Goal: Task Accomplishment & Management: Manage account settings

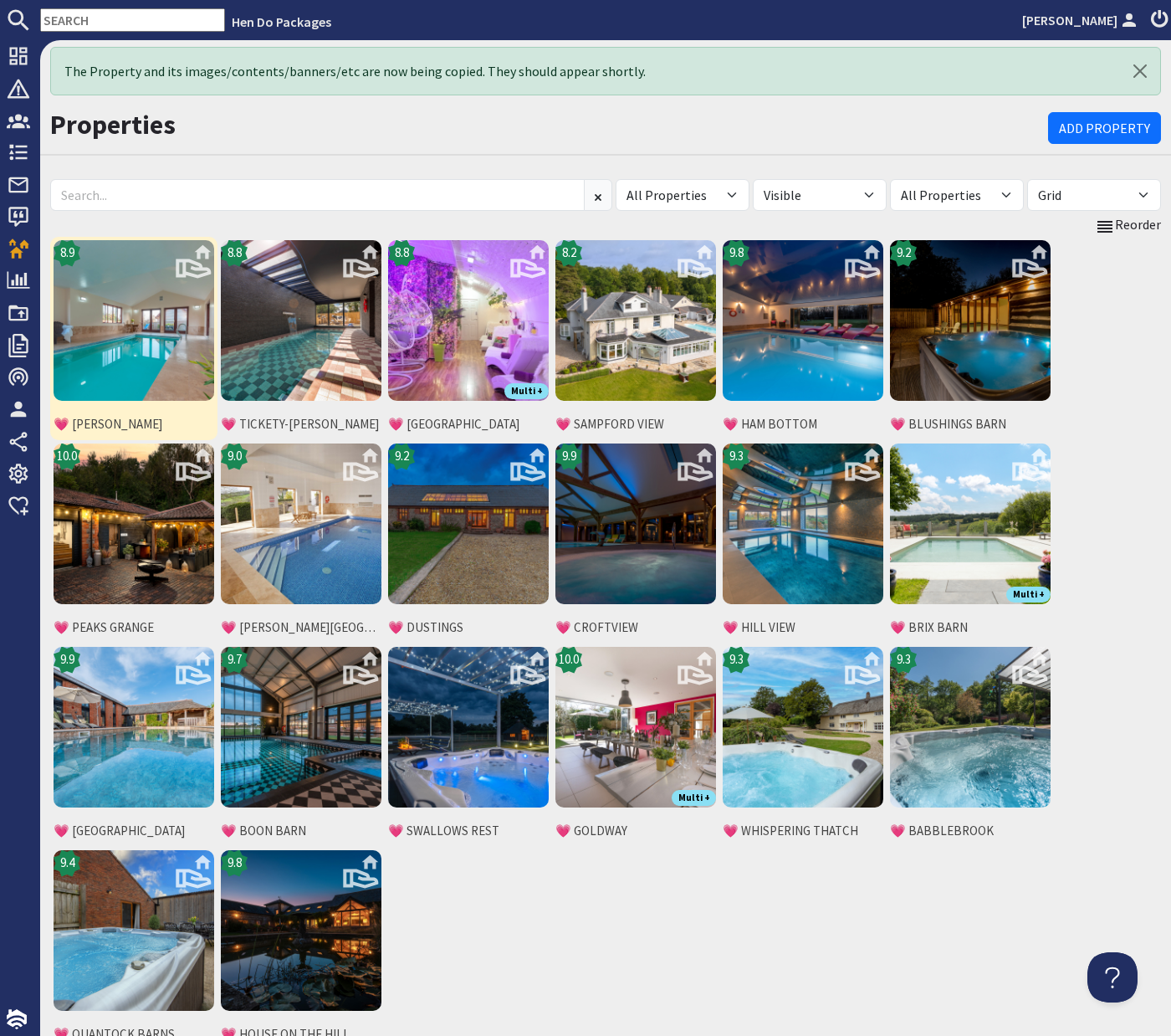
click at [160, 355] on img at bounding box center [134, 321] width 161 height 161
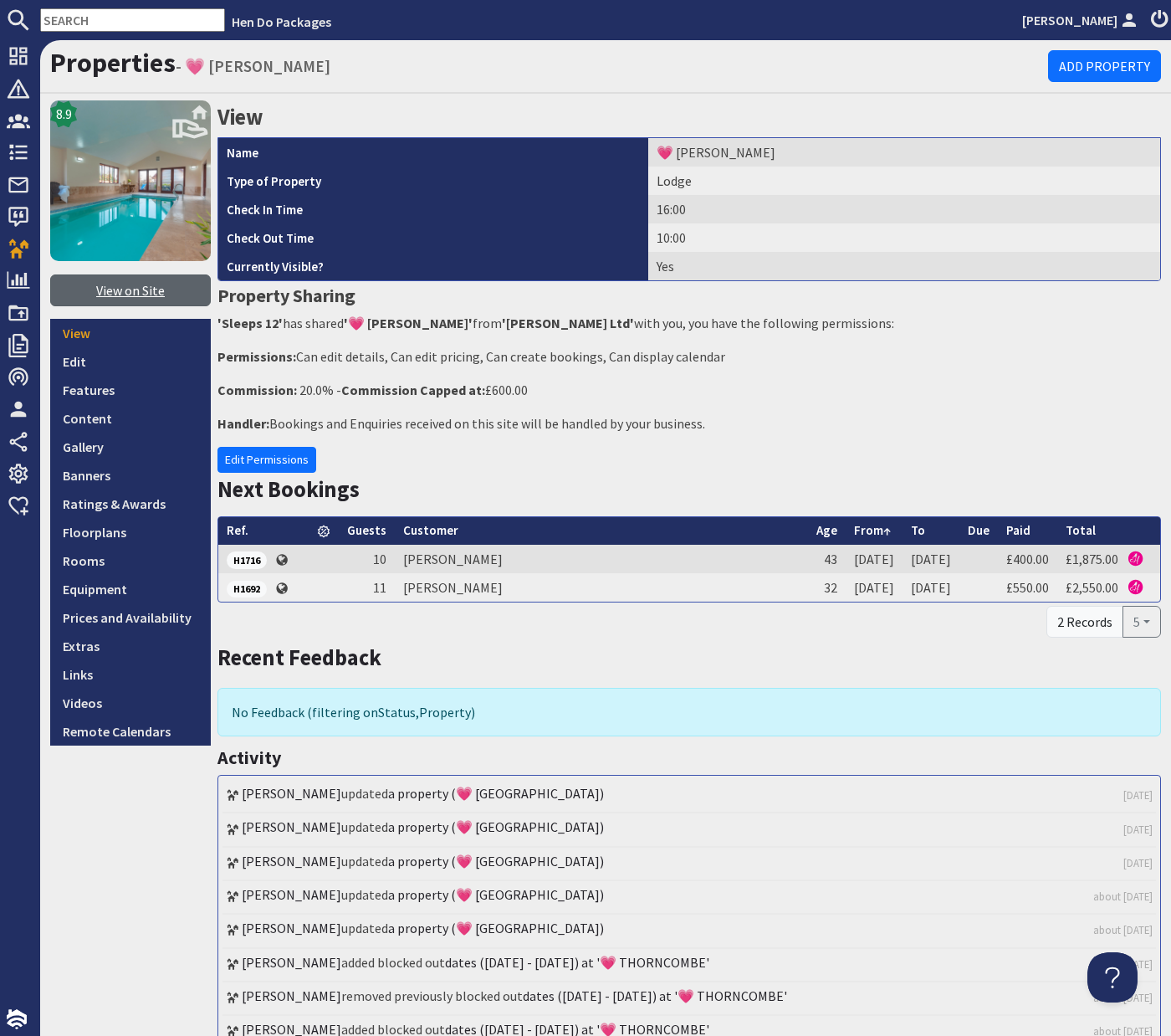
click at [135, 294] on link "View on Site" at bounding box center [130, 290] width 161 height 31
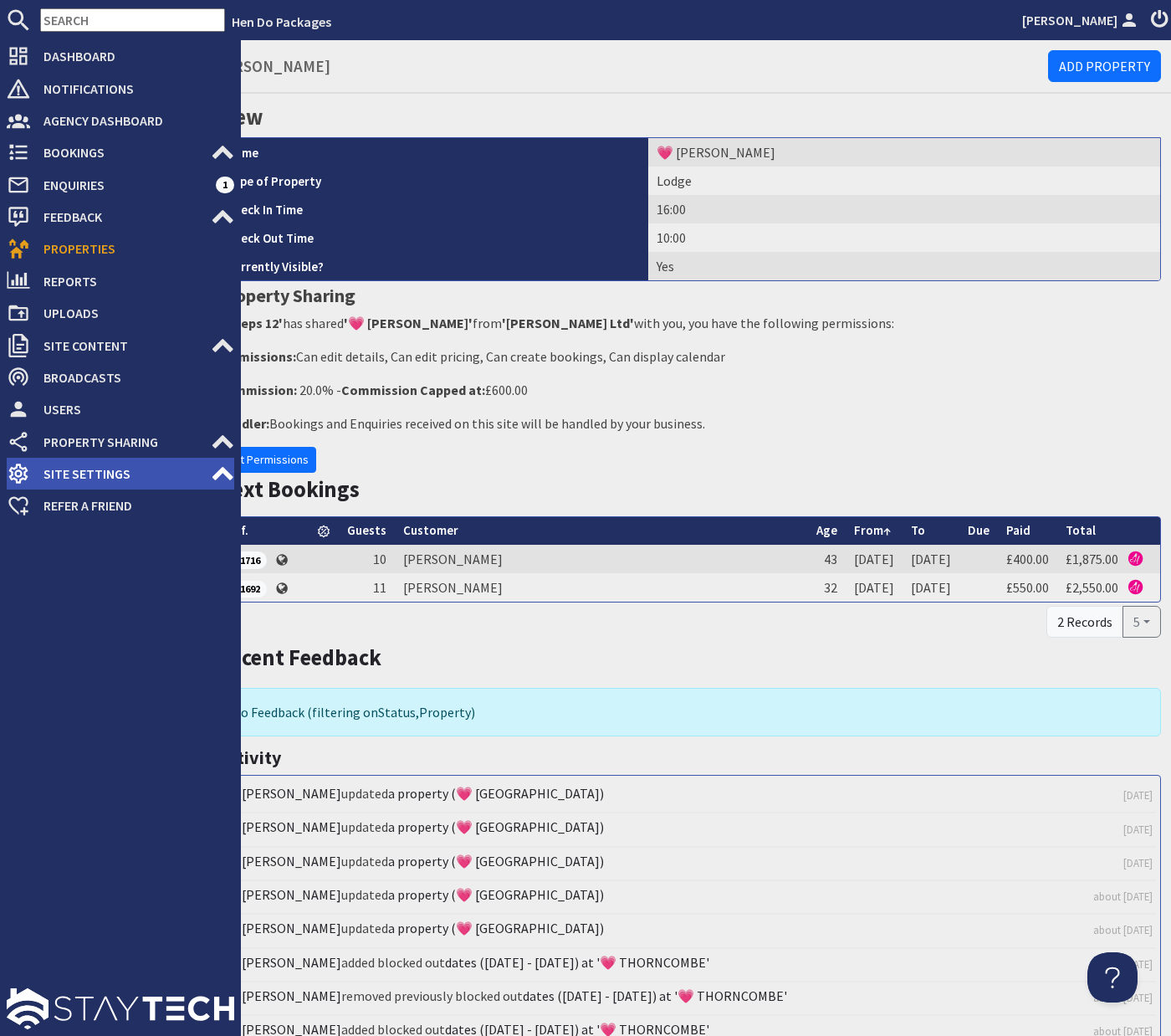
click at [169, 471] on span "Site Settings" at bounding box center [121, 472] width 180 height 26
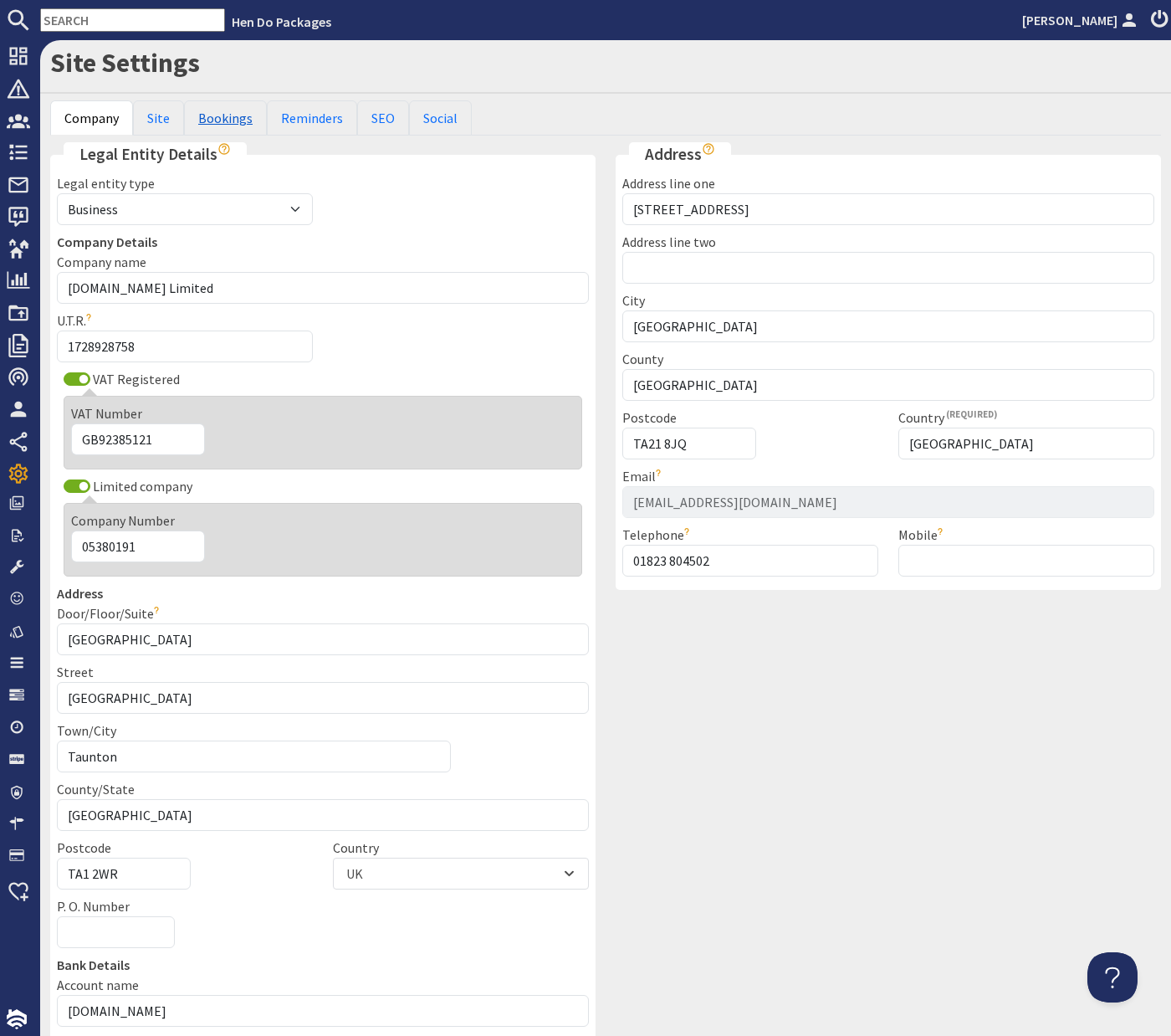
click at [234, 114] on link "Bookings" at bounding box center [225, 118] width 82 height 35
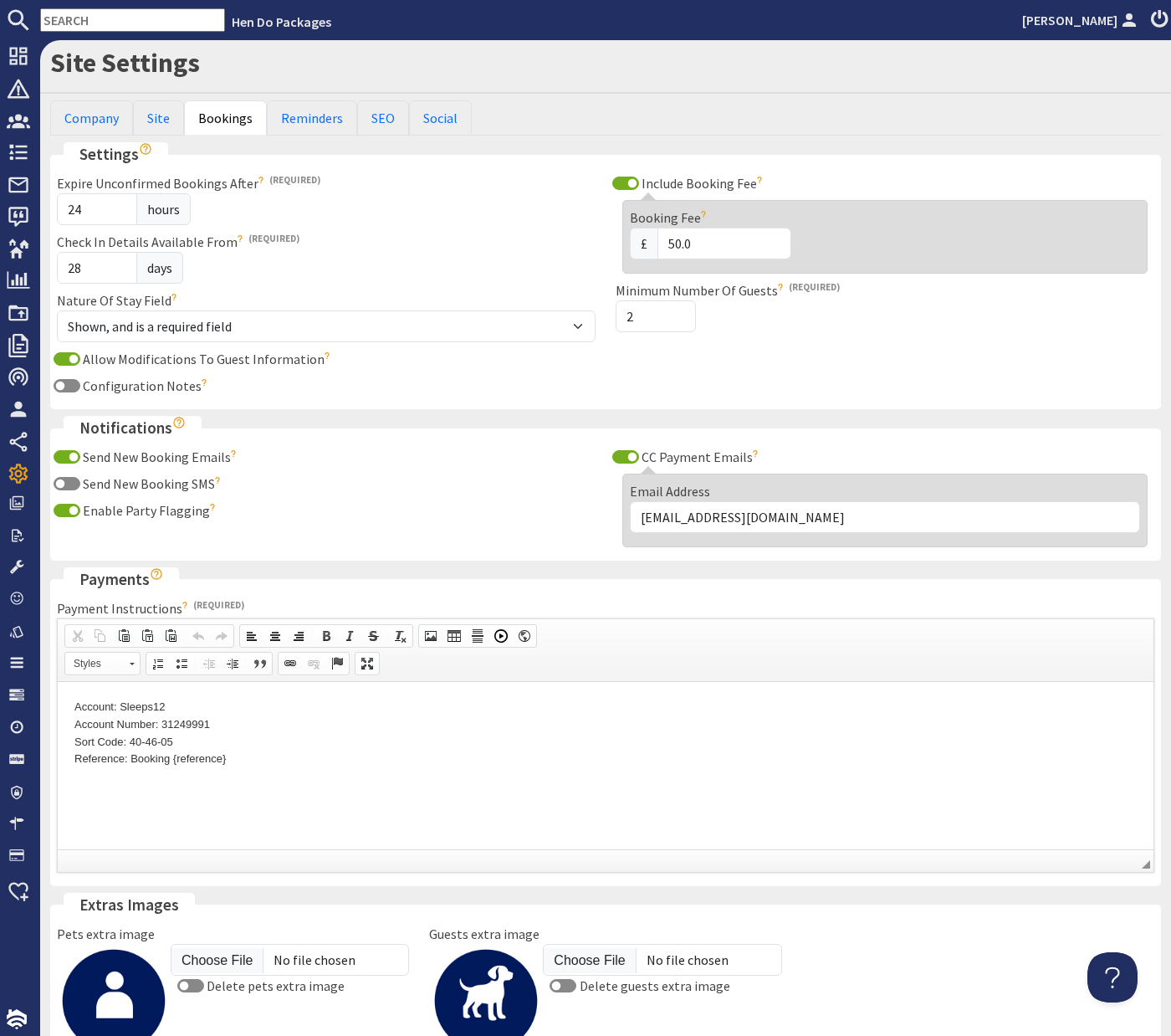
scroll to position [197, 0]
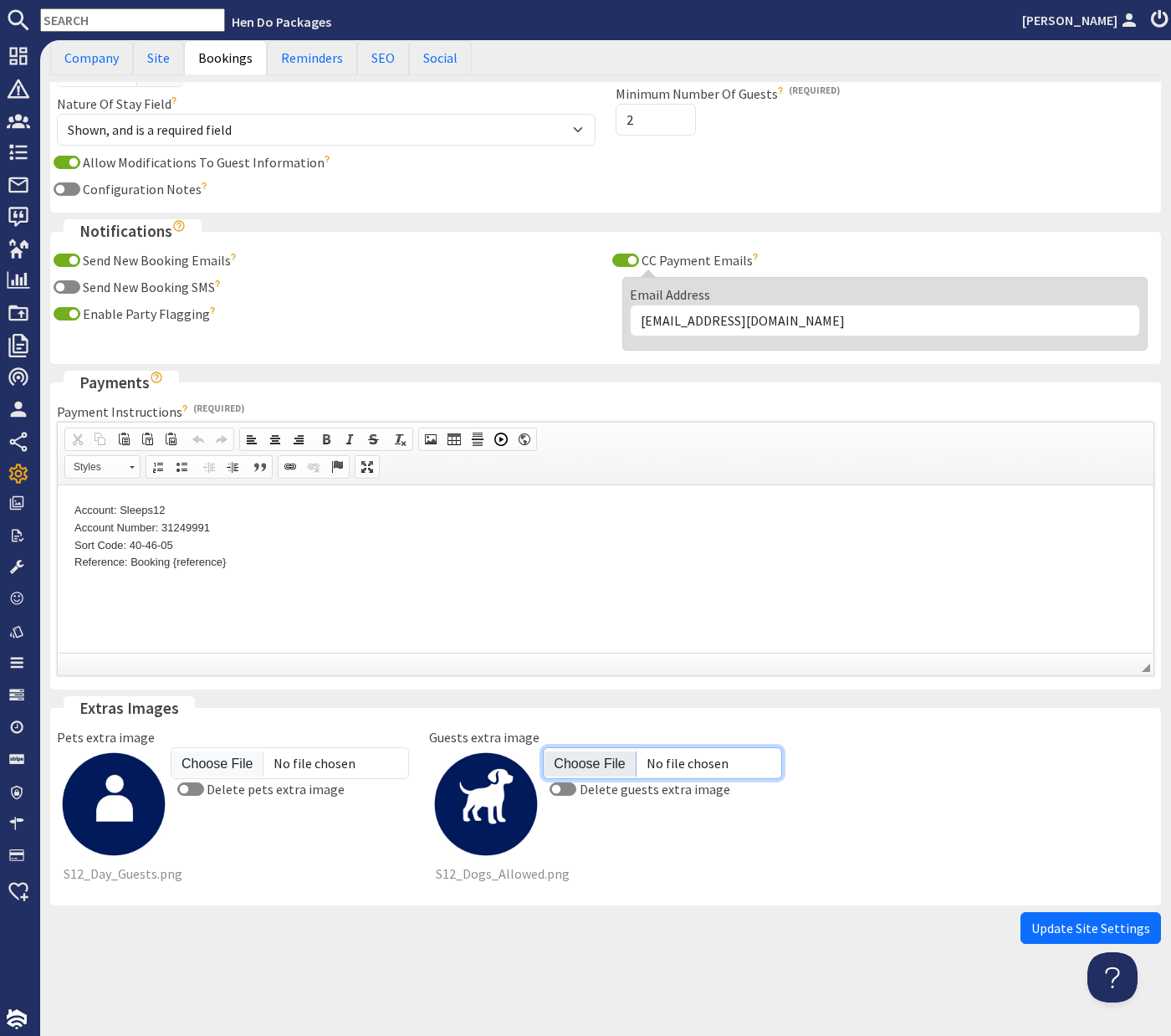
click at [587, 771] on input "Guests extra image" at bounding box center [661, 763] width 238 height 31
type input "C:\fakepath\S12_Day Guests.png"
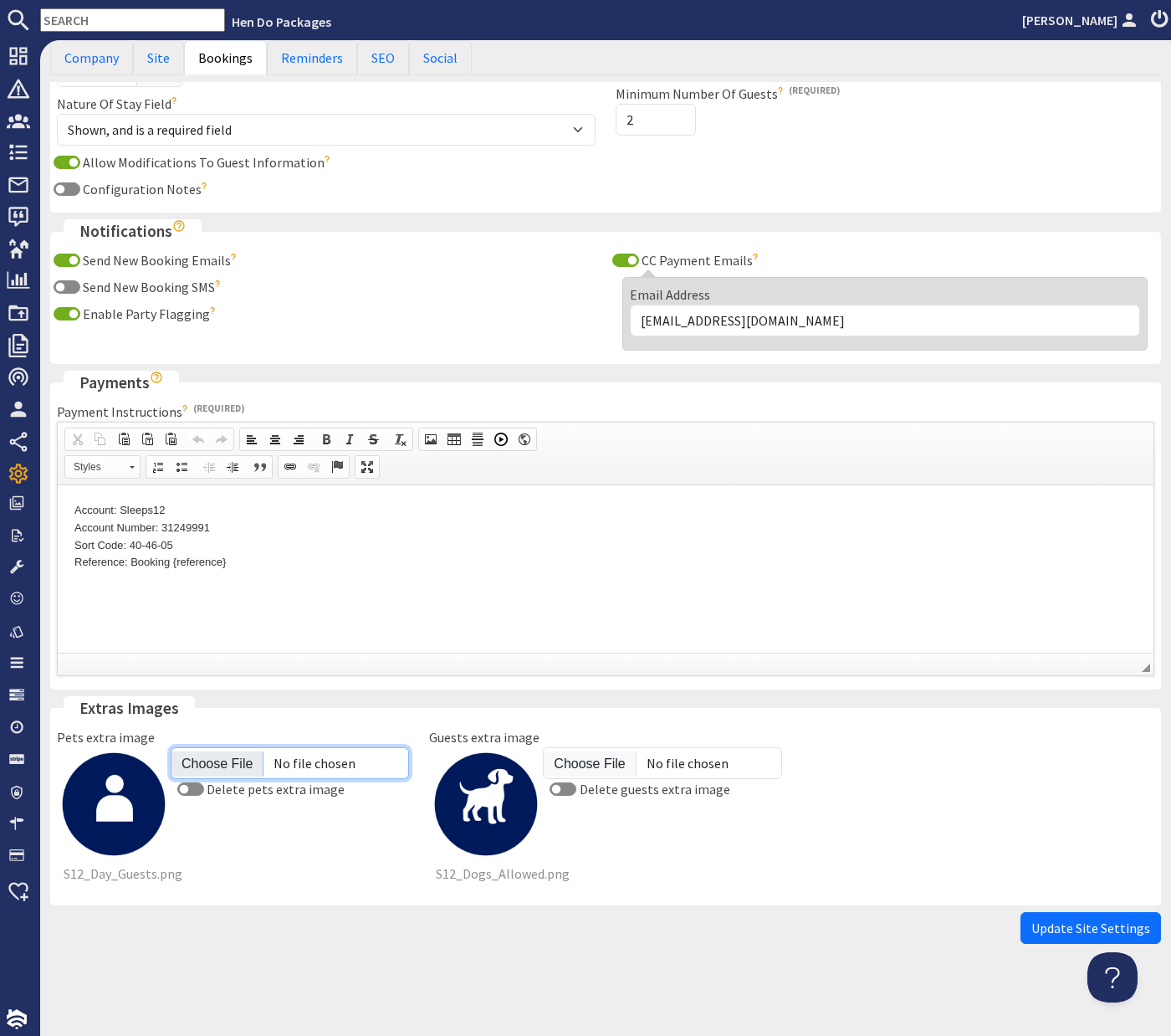
click at [191, 763] on input "Pets extra image" at bounding box center [289, 763] width 238 height 31
type input "C:\fakepath\S12_Dogs Allowed.png"
click at [1074, 930] on span "Update Site Settings" at bounding box center [1090, 927] width 119 height 17
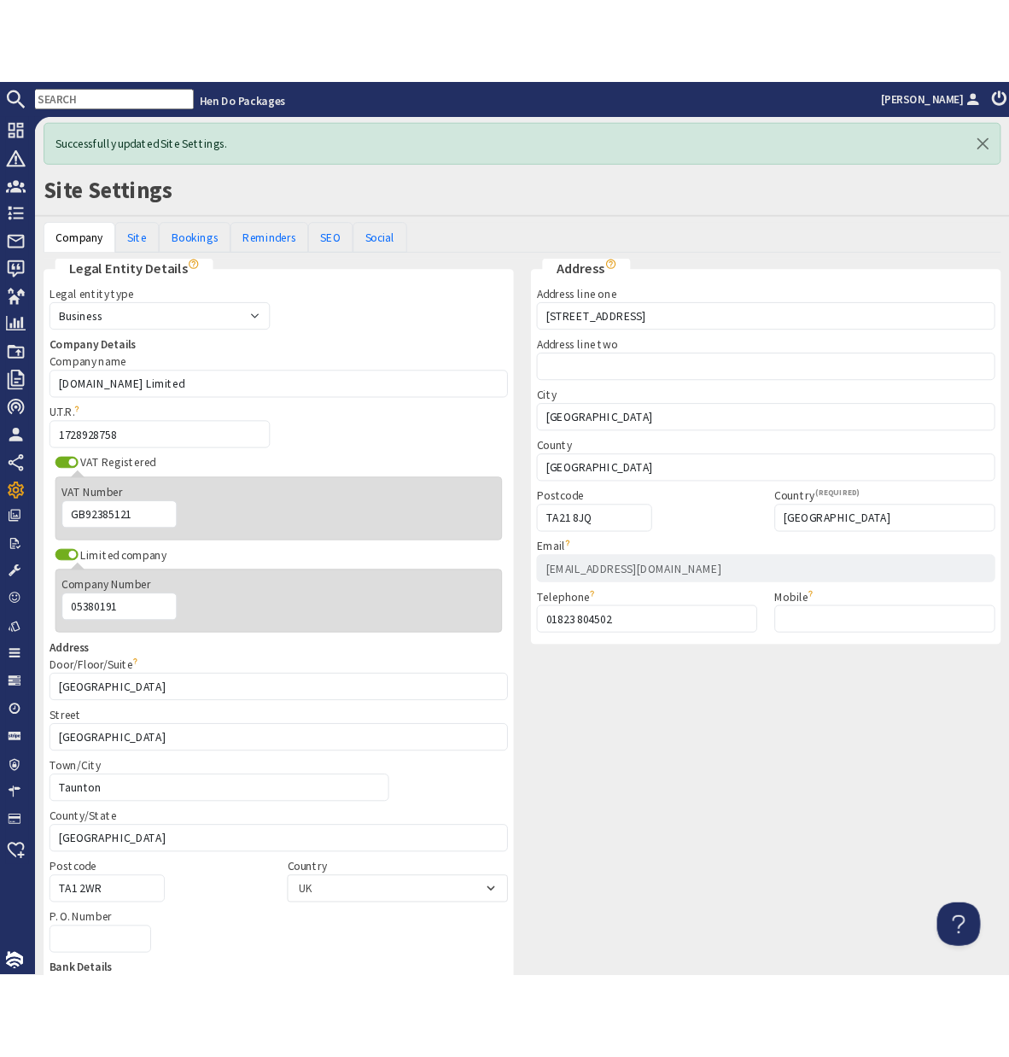
scroll to position [0, 0]
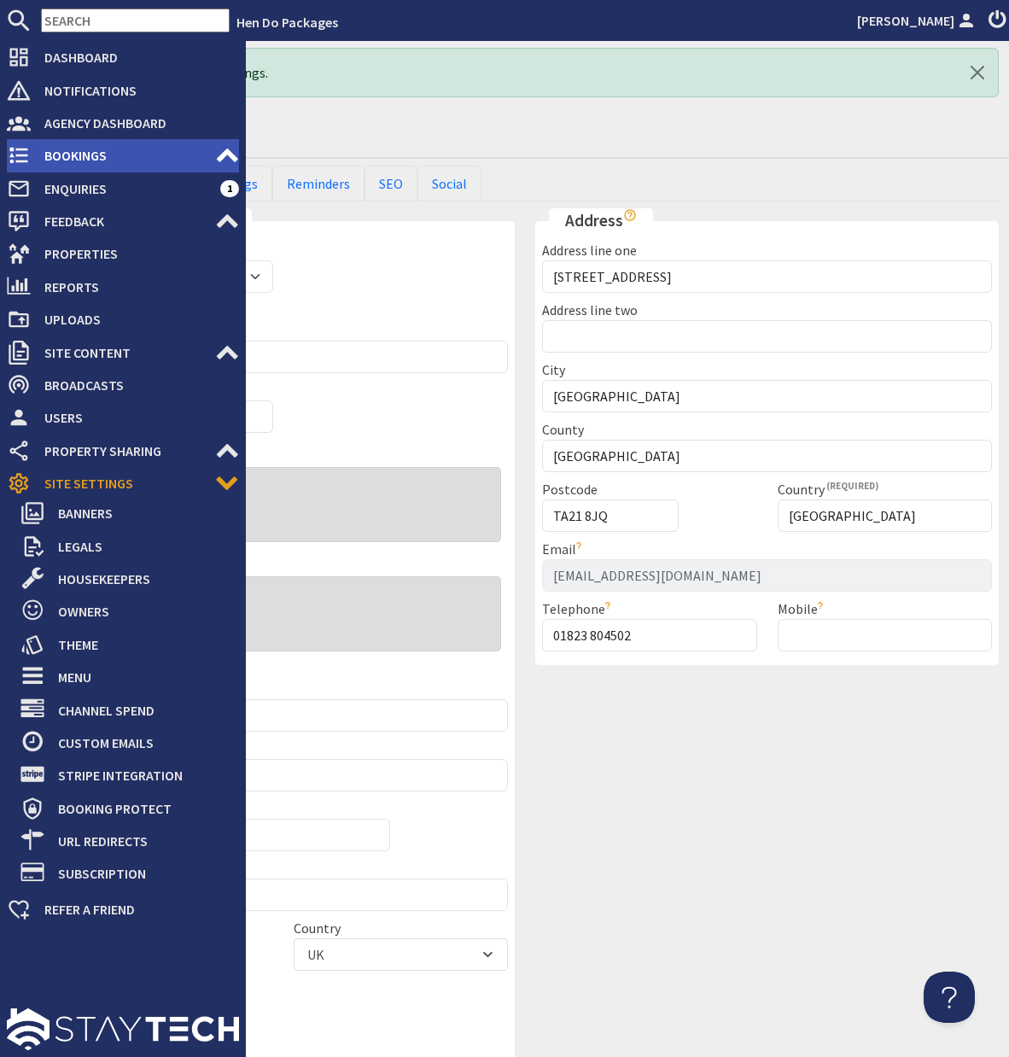
click at [78, 154] on span "Bookings" at bounding box center [123, 155] width 184 height 27
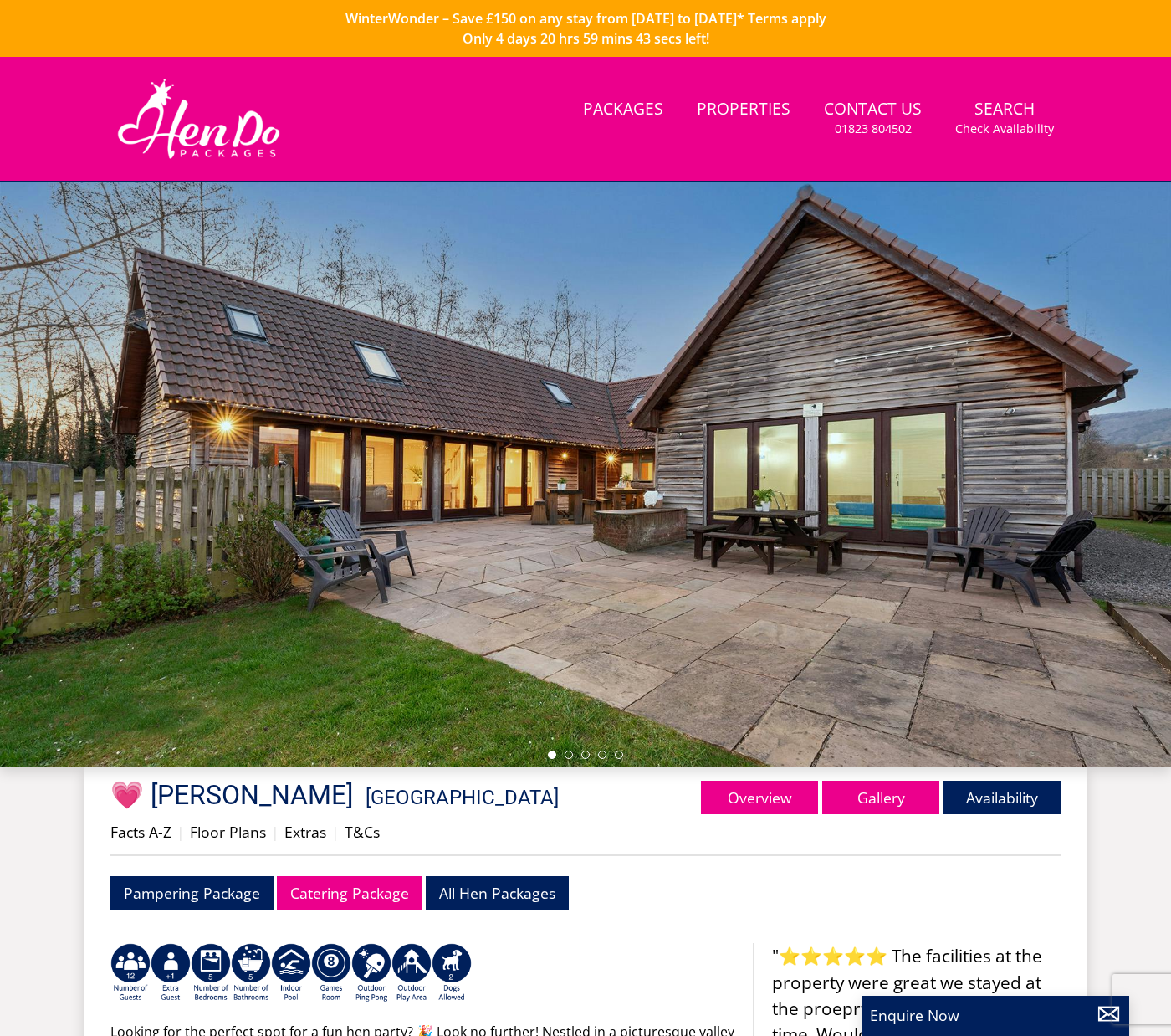
click at [295, 836] on link "Extras" at bounding box center [305, 831] width 42 height 20
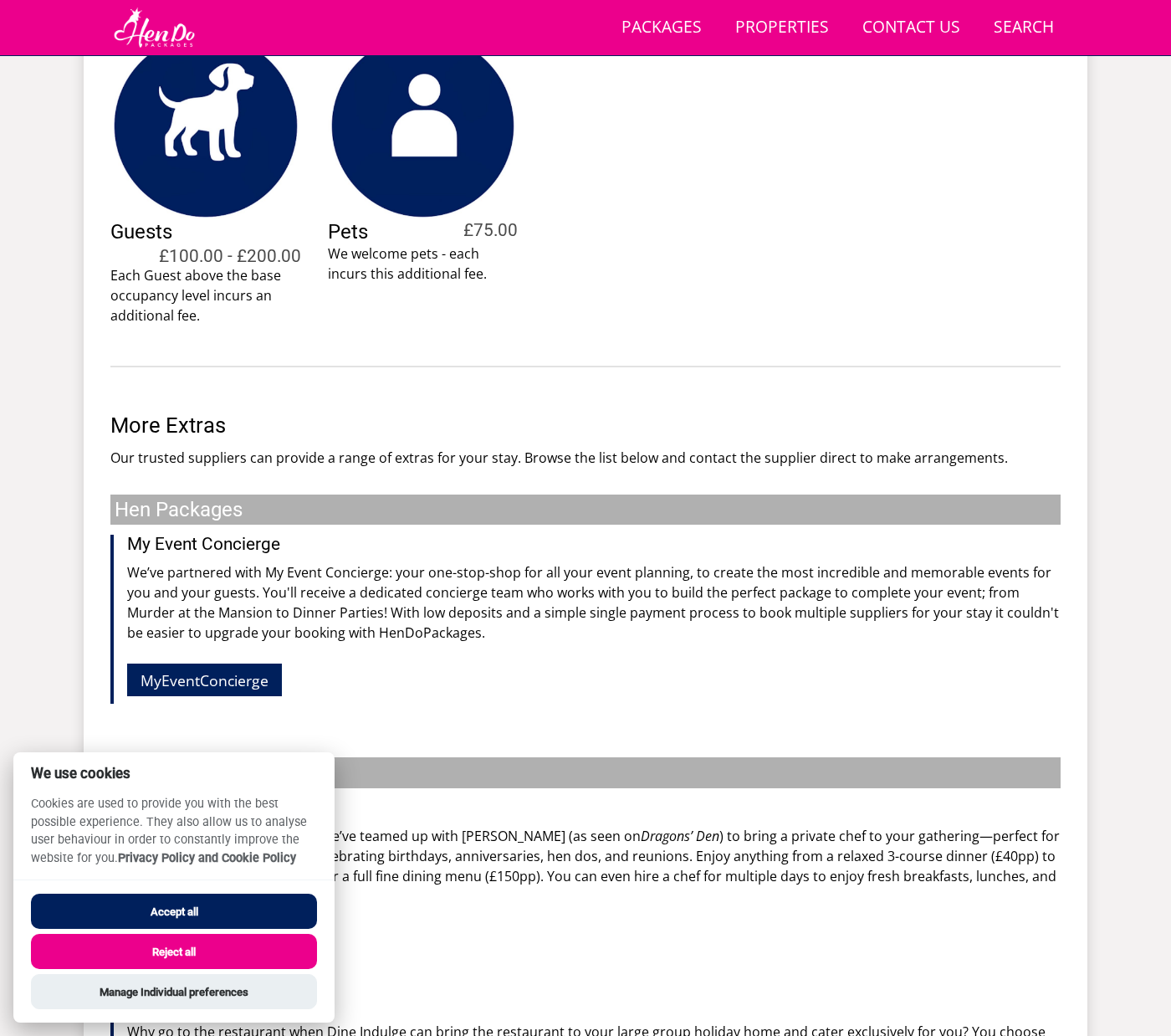
scroll to position [1319, 0]
